Goal: Transaction & Acquisition: Purchase product/service

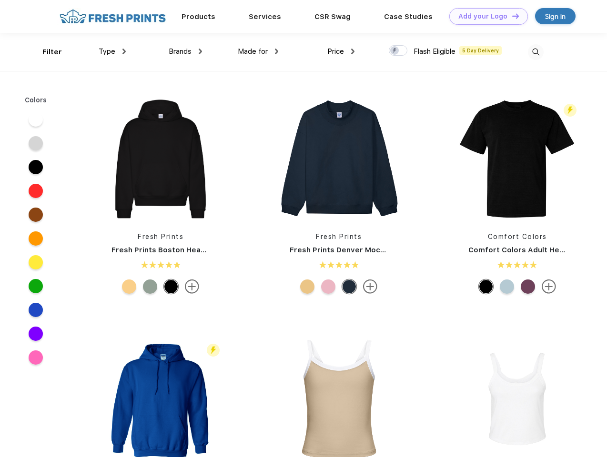
scroll to position [0, 0]
click at [485, 16] on link "Add your Logo Design Tool" at bounding box center [488, 16] width 79 height 17
click at [0, 0] on div "Design Tool" at bounding box center [0, 0] width 0 height 0
click at [511, 16] on link "Add your Logo Design Tool" at bounding box center [488, 16] width 79 height 17
click at [46, 52] on div "Filter" at bounding box center [52, 52] width 20 height 11
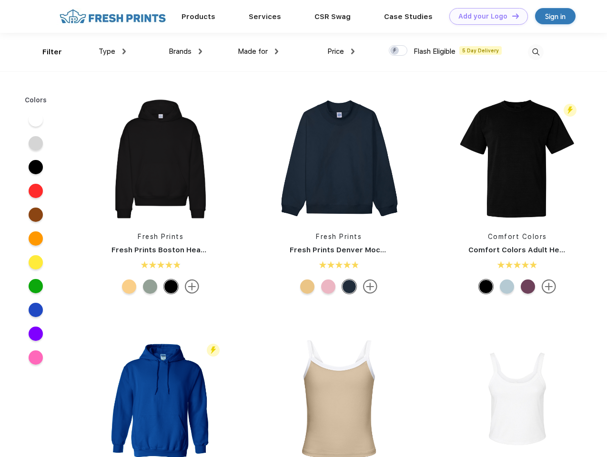
click at [112, 51] on span "Type" at bounding box center [107, 51] width 17 height 9
click at [185, 51] on span "Brands" at bounding box center [180, 51] width 23 height 9
click at [258, 51] on span "Made for" at bounding box center [253, 51] width 30 height 9
click at [341, 51] on span "Price" at bounding box center [335, 51] width 17 height 9
click at [398, 51] on div at bounding box center [398, 50] width 19 height 10
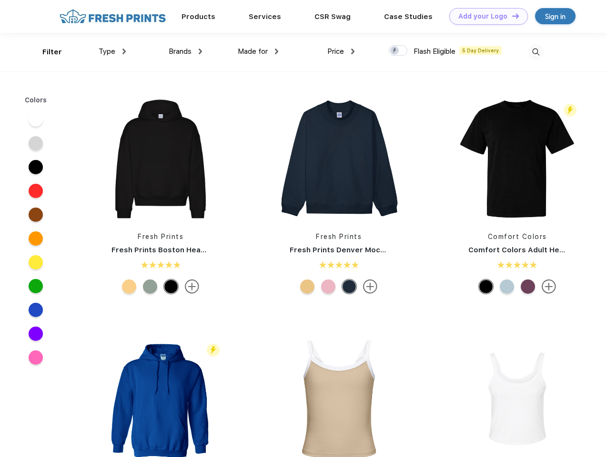
click at [395, 51] on input "checkbox" at bounding box center [392, 48] width 6 height 6
click at [536, 52] on img at bounding box center [536, 52] width 16 height 16
